Goal: Navigation & Orientation: Find specific page/section

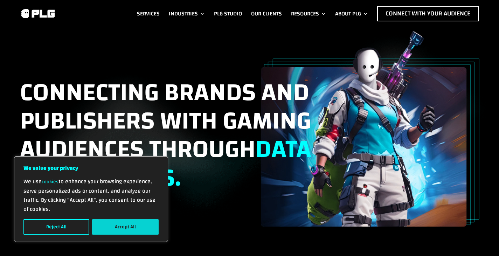
click at [142, 219] on button "Accept All" at bounding box center [125, 226] width 67 height 15
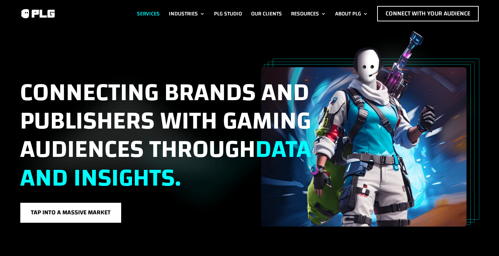
click at [141, 9] on link "Services" at bounding box center [148, 13] width 23 height 15
